Goal: Information Seeking & Learning: Learn about a topic

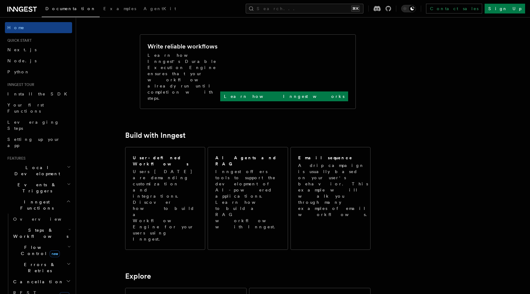
scroll to position [244, 0]
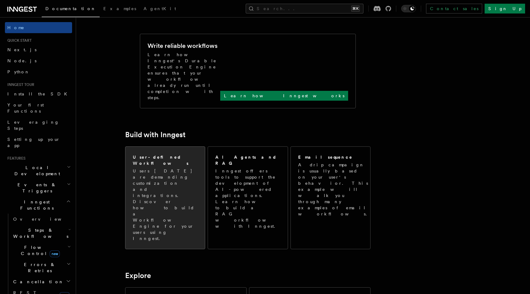
click at [177, 168] on p "Users today are demanding customization and integrations. Discover how to build…" at bounding box center [165, 205] width 65 height 74
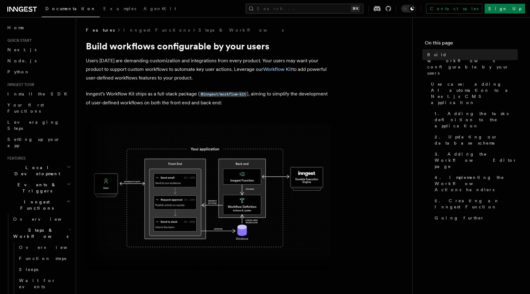
click at [208, 206] on img at bounding box center [208, 196] width 245 height 147
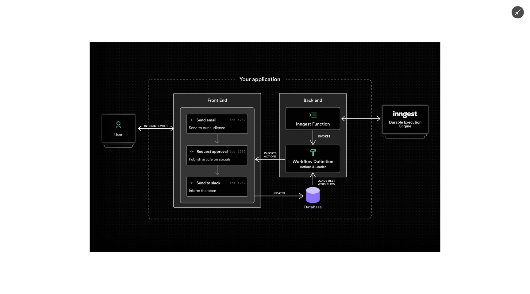
click at [493, 43] on div at bounding box center [265, 147] width 530 height 294
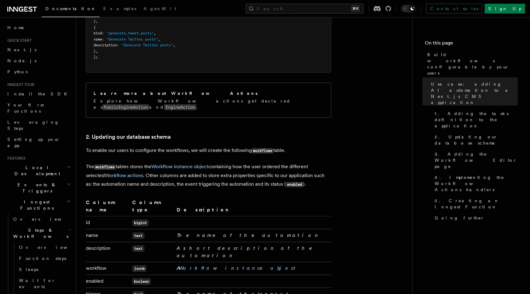
scroll to position [882, 0]
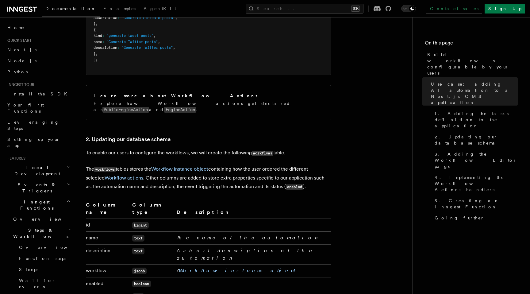
drag, startPoint x: 85, startPoint y: 189, endPoint x: 130, endPoint y: 192, distance: 45.5
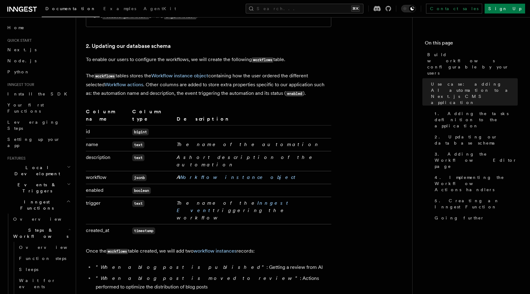
scroll to position [991, 0]
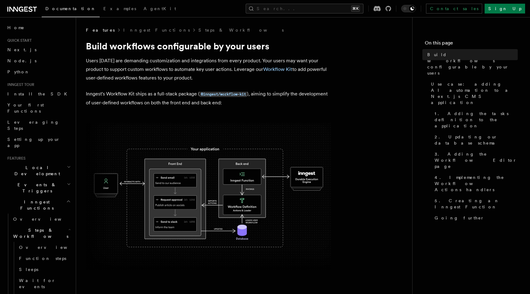
drag, startPoint x: 39, startPoint y: 8, endPoint x: 8, endPoint y: 10, distance: 31.3
click at [8, 10] on div "Documentation Examples AgentKit" at bounding box center [92, 8] width 175 height 9
drag, startPoint x: 8, startPoint y: 10, endPoint x: 326, endPoint y: 119, distance: 336.4
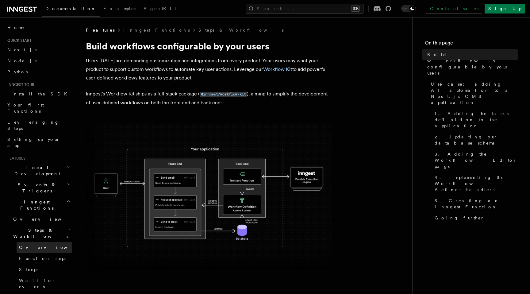
scroll to position [36, 0]
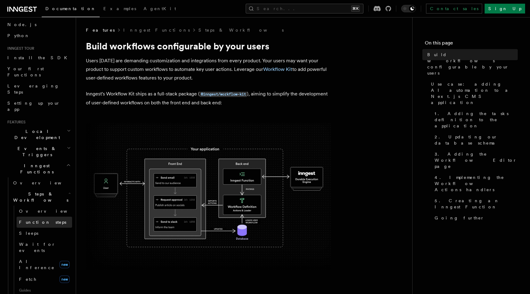
click at [36, 220] on span "Function steps" at bounding box center [42, 222] width 47 height 5
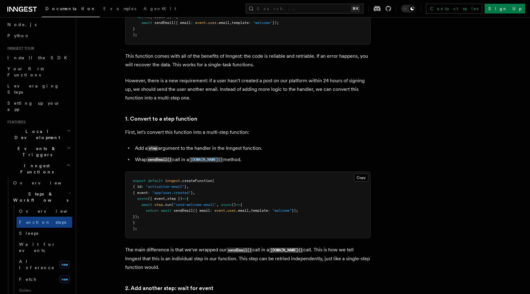
scroll to position [309, 0]
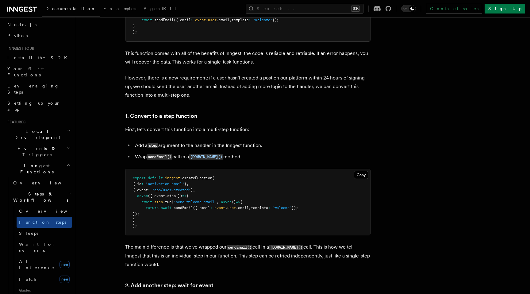
click at [59, 10] on span "Documentation" at bounding box center [70, 8] width 51 height 5
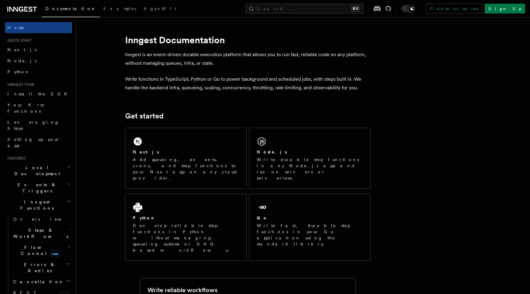
click at [334, 44] on h1 "Inngest Documentation" at bounding box center [247, 39] width 245 height 11
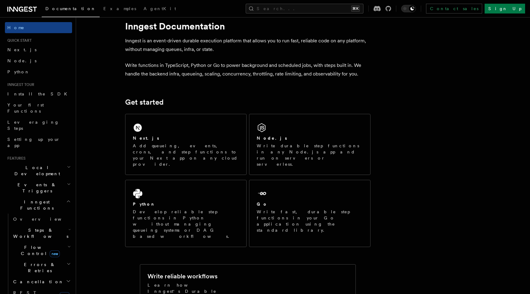
scroll to position [14, 0]
click at [33, 94] on span "Install the SDK" at bounding box center [38, 93] width 63 height 5
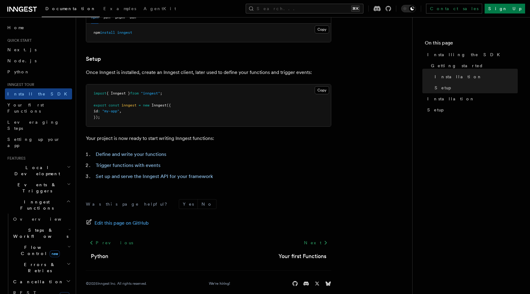
scroll to position [215, 0]
